Goal: Task Accomplishment & Management: Use online tool/utility

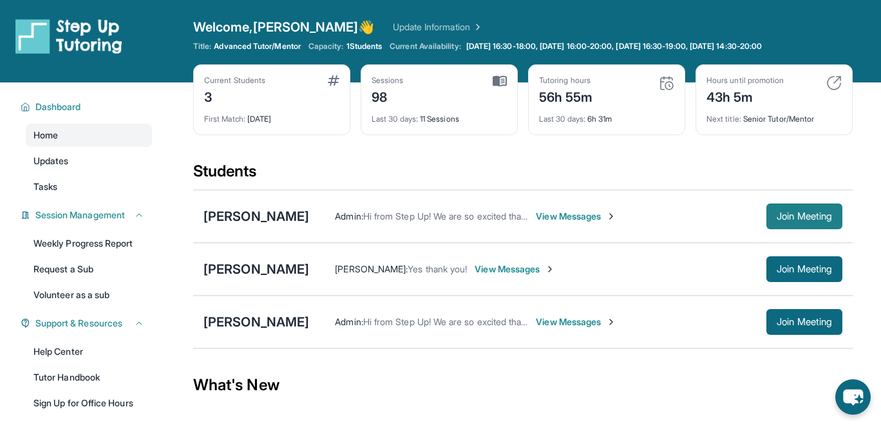
click at [782, 213] on span "Join Meeting" at bounding box center [804, 217] width 55 height 8
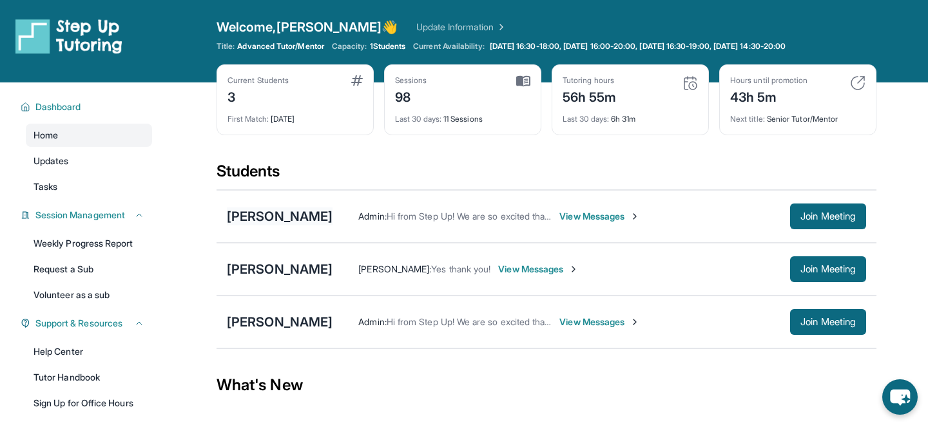
click at [288, 215] on div "[PERSON_NAME]" at bounding box center [280, 216] width 106 height 18
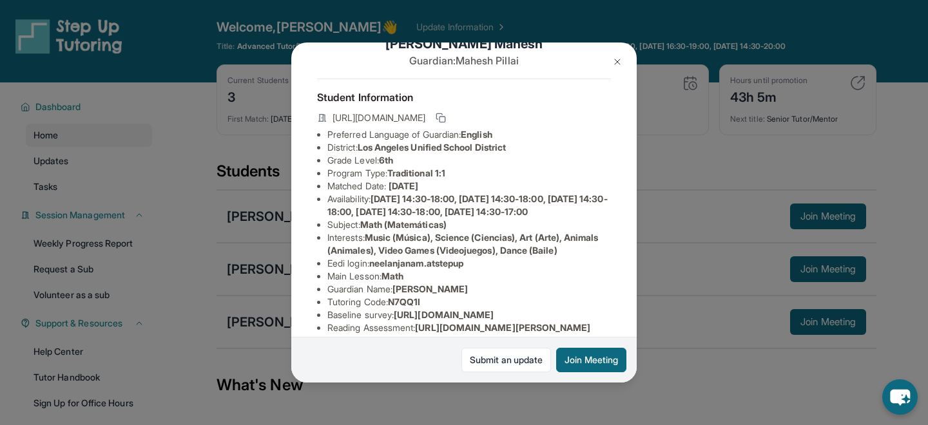
scroll to position [38, 0]
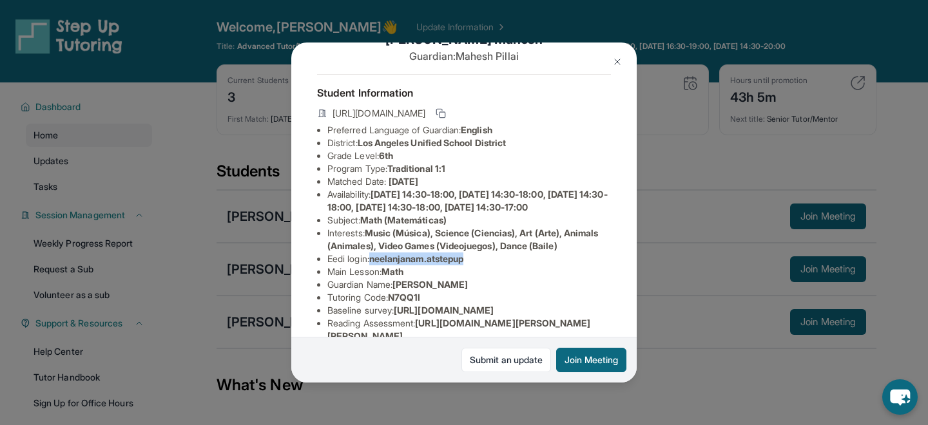
drag, startPoint x: 375, startPoint y: 275, endPoint x: 475, endPoint y: 270, distance: 100.0
click at [475, 265] on li "Eedi login : neelanjanam.atstepup" at bounding box center [469, 259] width 284 height 13
copy span "neelanjanam.atstepup"
